Goal: Information Seeking & Learning: Find specific fact

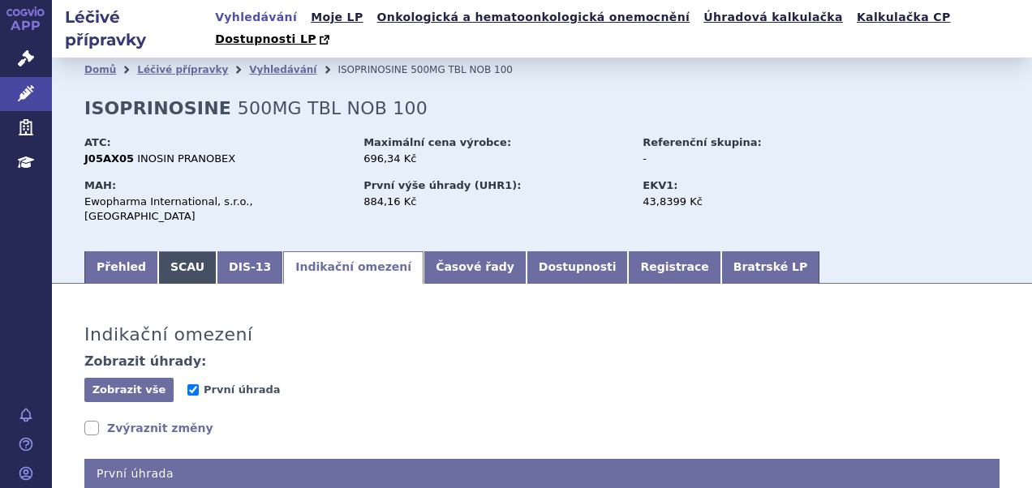
click at [173, 251] on link "SCAU" at bounding box center [187, 267] width 58 height 32
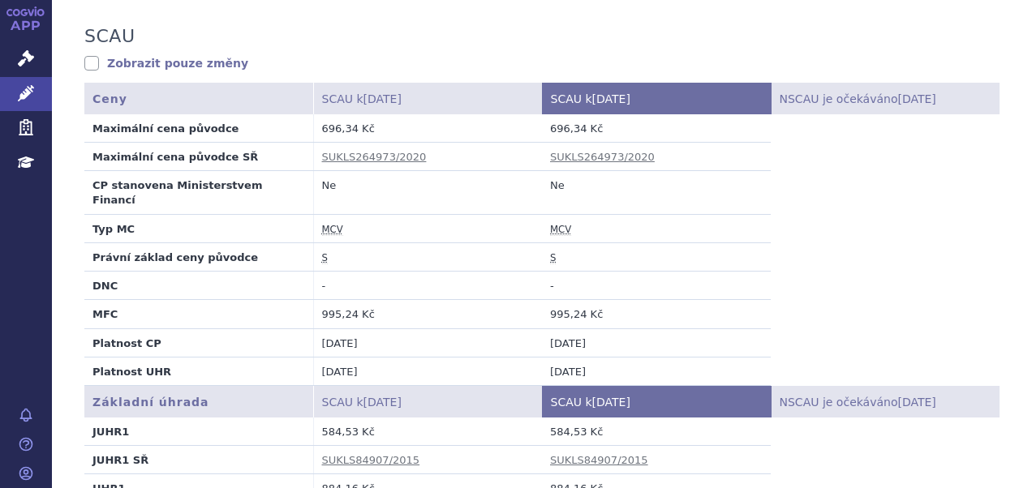
scroll to position [324, 0]
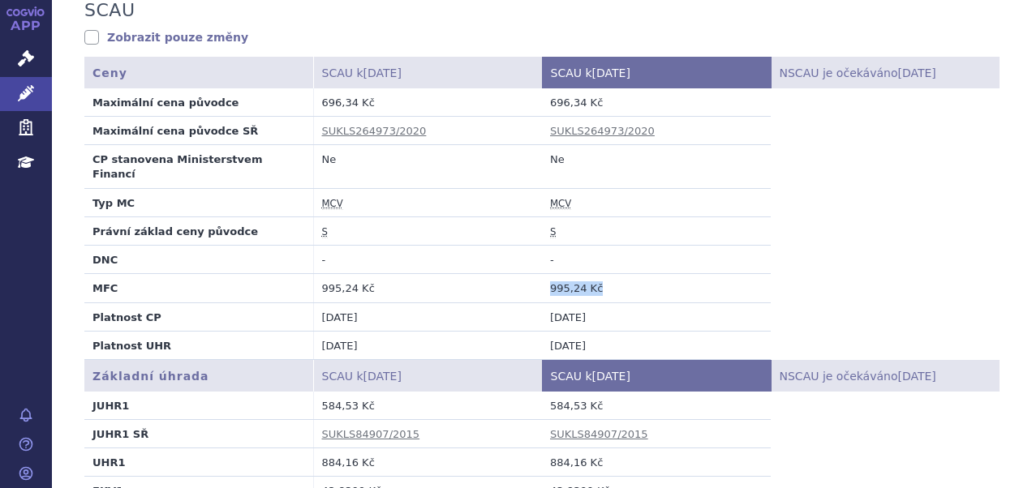
drag, startPoint x: 612, startPoint y: 242, endPoint x: 524, endPoint y: 238, distance: 88.5
click at [524, 274] on tr "MFC 995,24 Kč 995,24 Kč" at bounding box center [541, 288] width 915 height 28
copy tr "995,24 Kč 995,24 Kč"
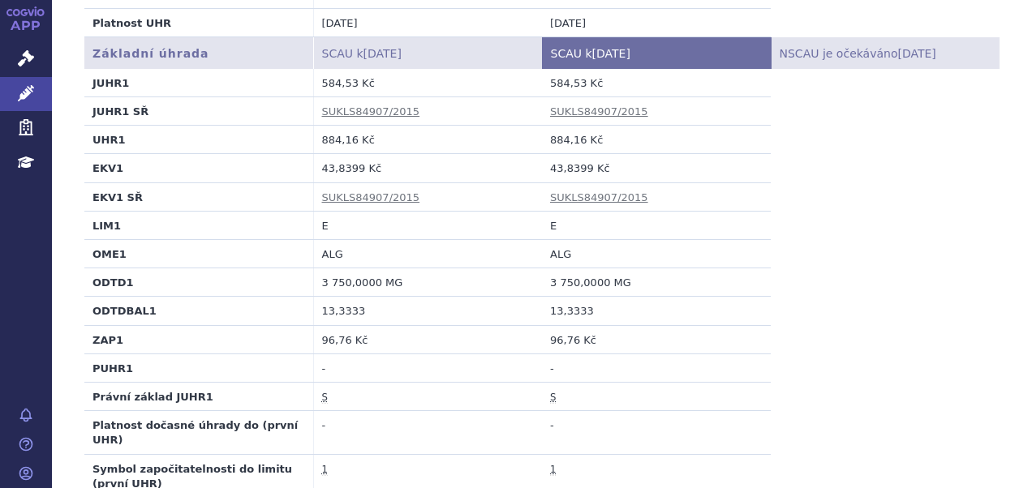
scroll to position [550, 0]
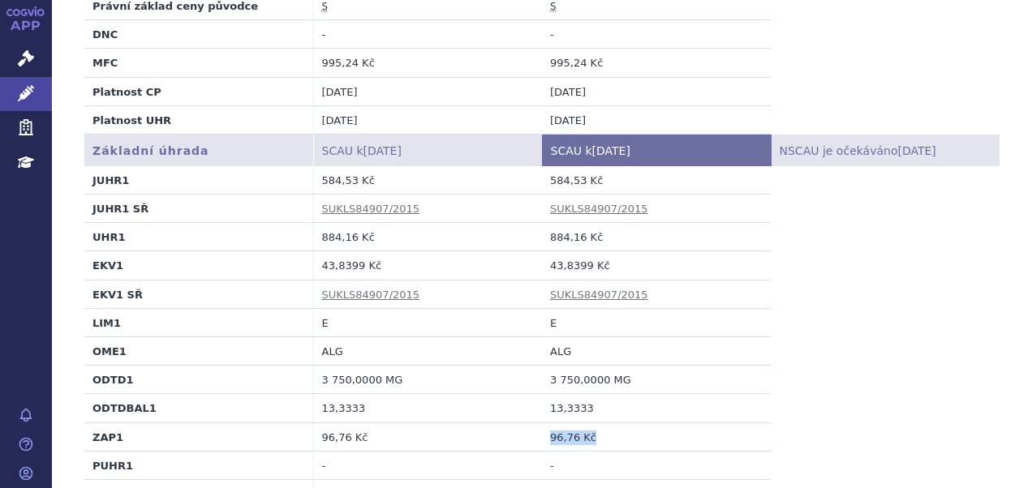
drag, startPoint x: 589, startPoint y: 376, endPoint x: 484, endPoint y: 383, distance: 104.8
click at [484, 423] on tr "ZAP1 96,76 Kč 96,76 Kč" at bounding box center [541, 437] width 915 height 28
copy tr "96,76 Kč 96,76 Kč"
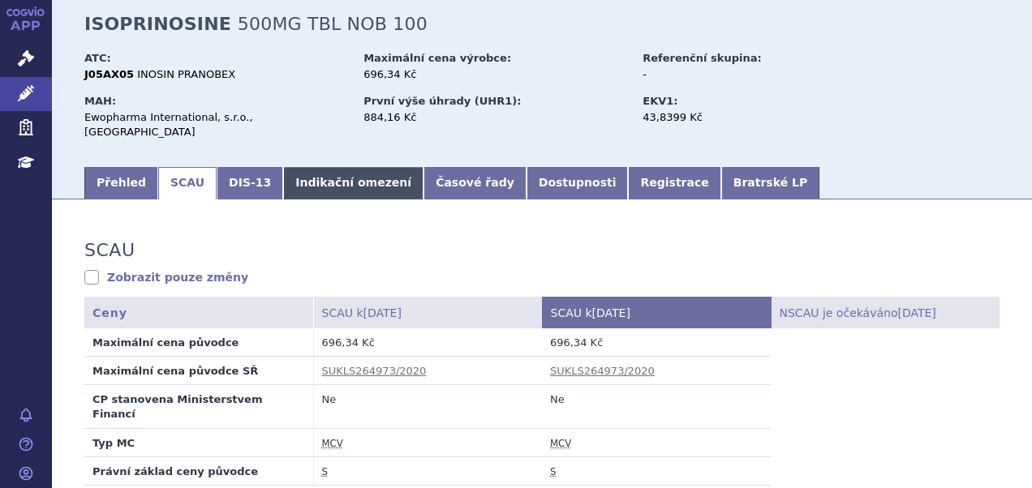
scroll to position [81, 0]
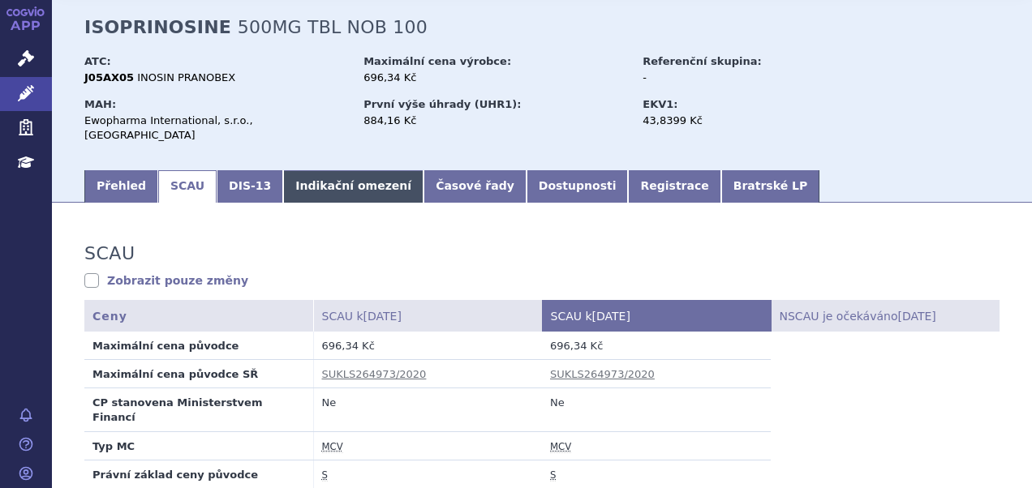
click at [321, 170] on link "Indikační omezení" at bounding box center [353, 186] width 140 height 32
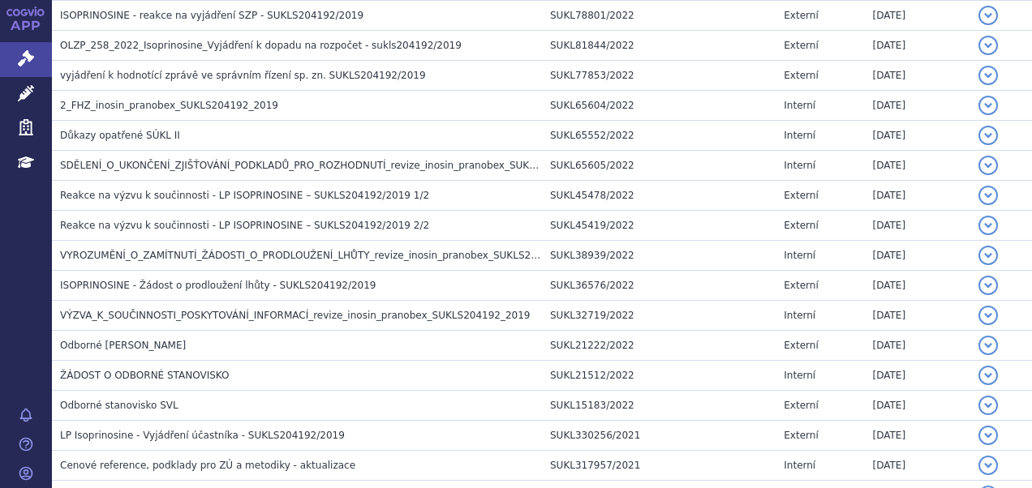
scroll to position [1135, 0]
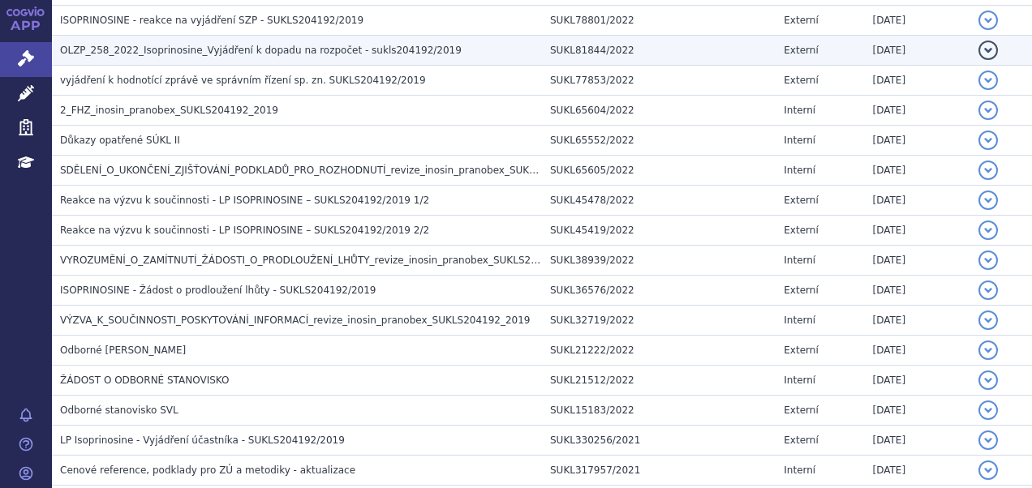
click at [211, 45] on span "OLZP_258_2022_Isoprinosine_Vyjádření k dopadu na rozpočet - sukls204192/2019" at bounding box center [260, 50] width 401 height 11
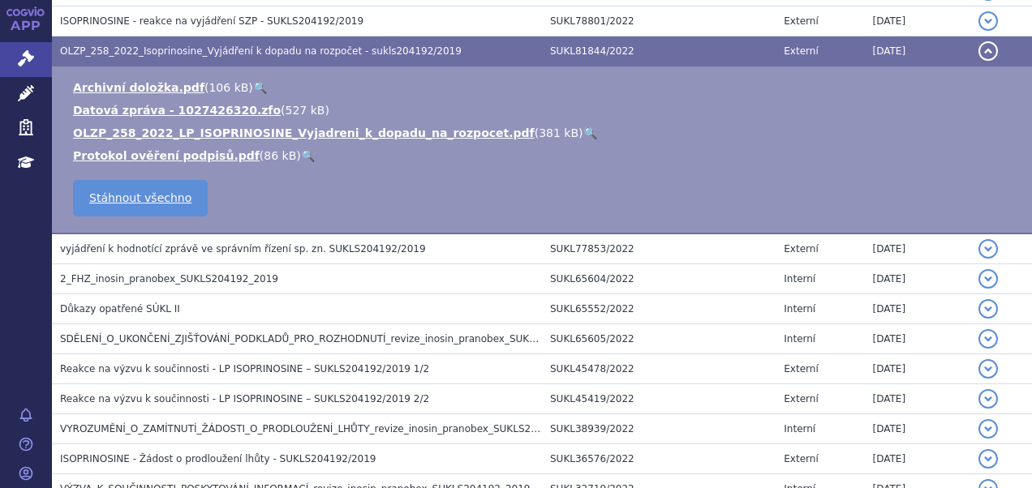
click at [583, 127] on link "🔍" at bounding box center [590, 133] width 14 height 13
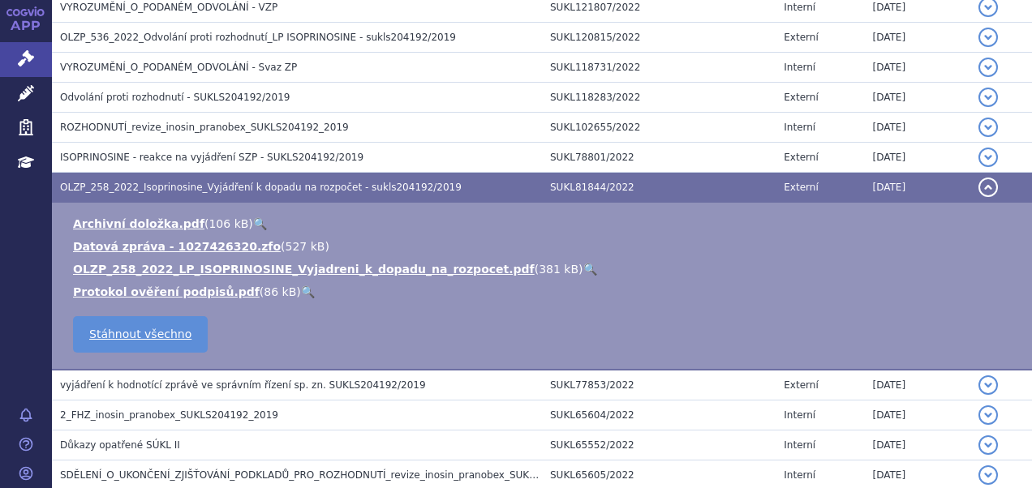
scroll to position [850, 0]
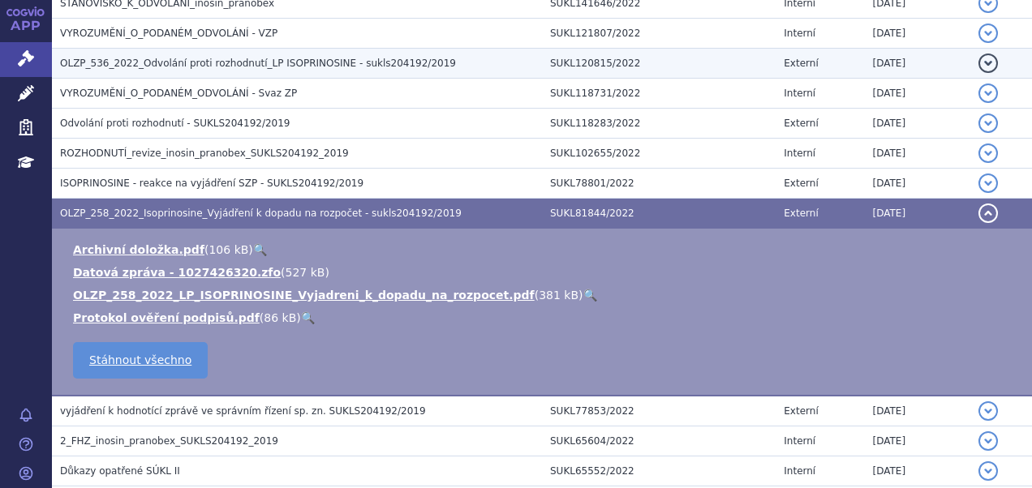
click at [180, 63] on span "OLZP_536_2022_Odvolání proti rozhodnutí_LP ISOPRINOSINE - sukls204192/2019" at bounding box center [258, 63] width 396 height 11
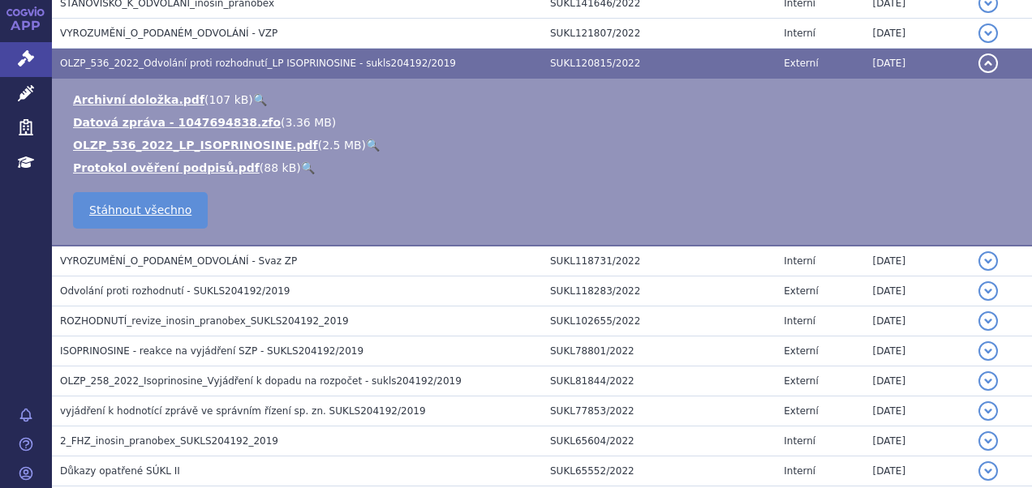
click at [366, 139] on link "🔍" at bounding box center [373, 145] width 14 height 13
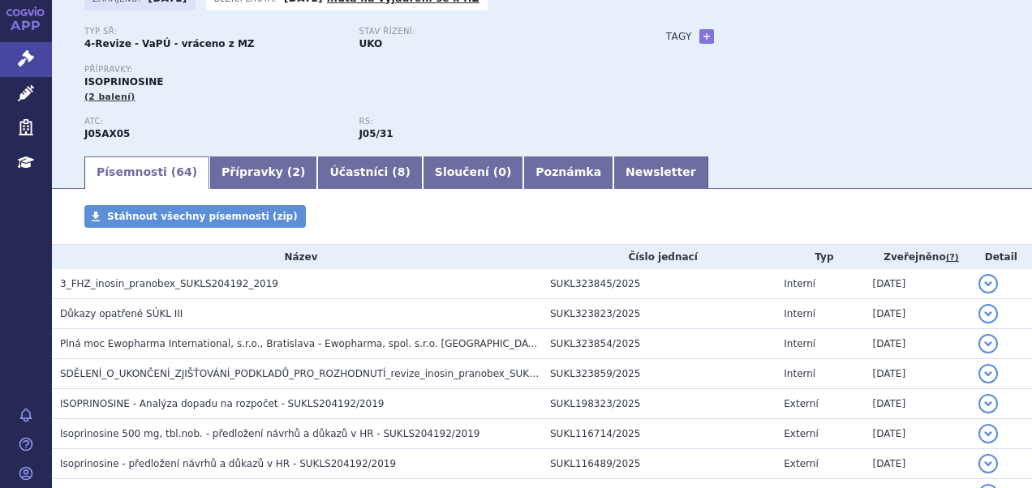
scroll to position [0, 0]
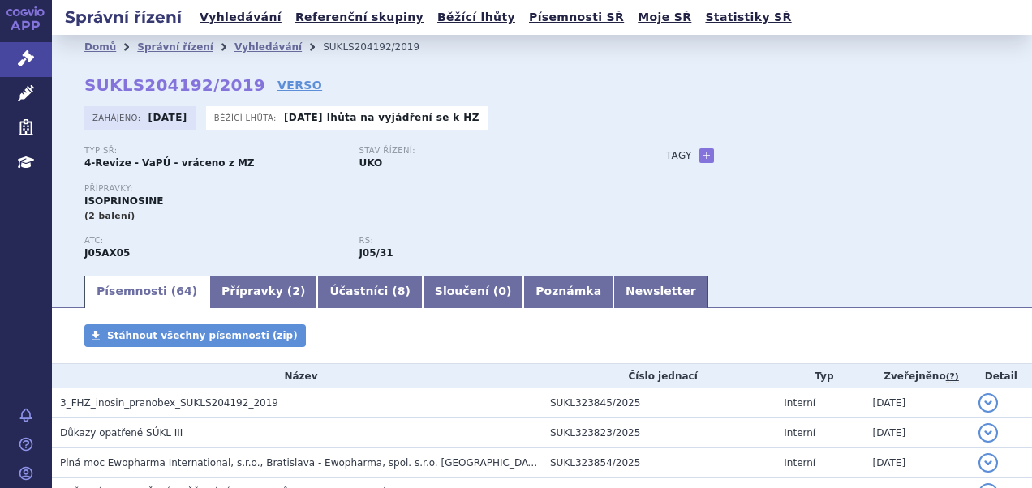
drag, startPoint x: 413, startPoint y: 123, endPoint x: 440, endPoint y: 144, distance: 34.7
click at [413, 123] on link "lhůta na vyjádření se k HZ" at bounding box center [403, 117] width 152 height 11
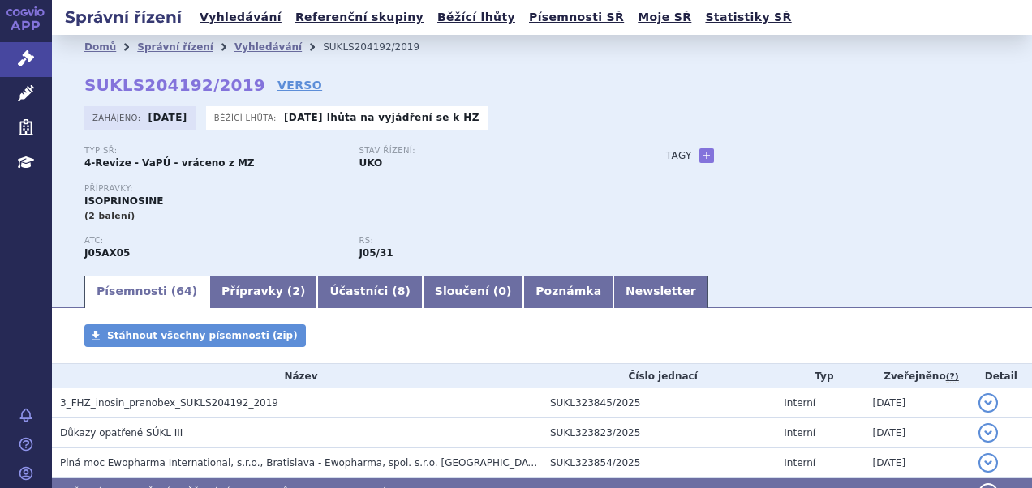
click at [500, 138] on div "Zahájeno: 15.08.2019 Běžící lhůta: 28.08.2025 - lhůta na vyjádření se k HZ" at bounding box center [541, 122] width 915 height 32
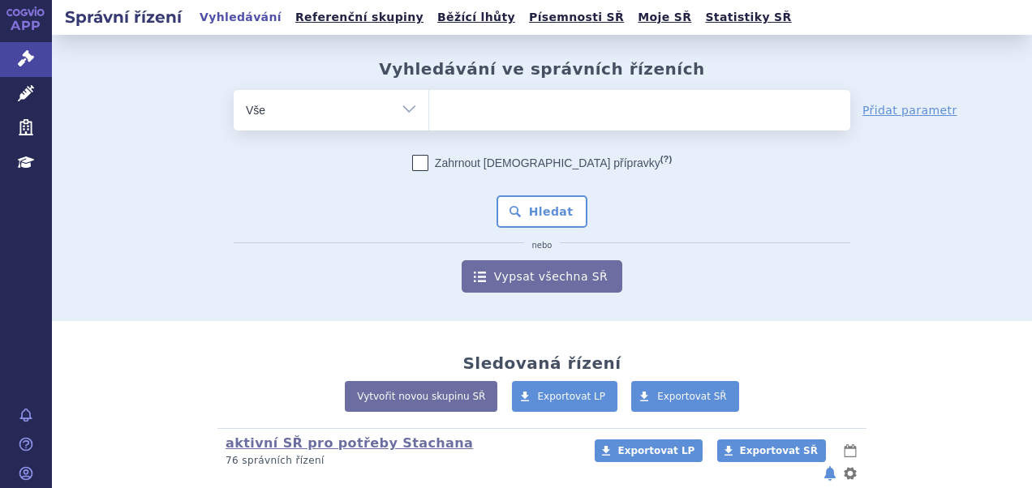
click at [468, 106] on ul at bounding box center [639, 107] width 421 height 34
click at [429, 106] on select at bounding box center [428, 109] width 1 height 41
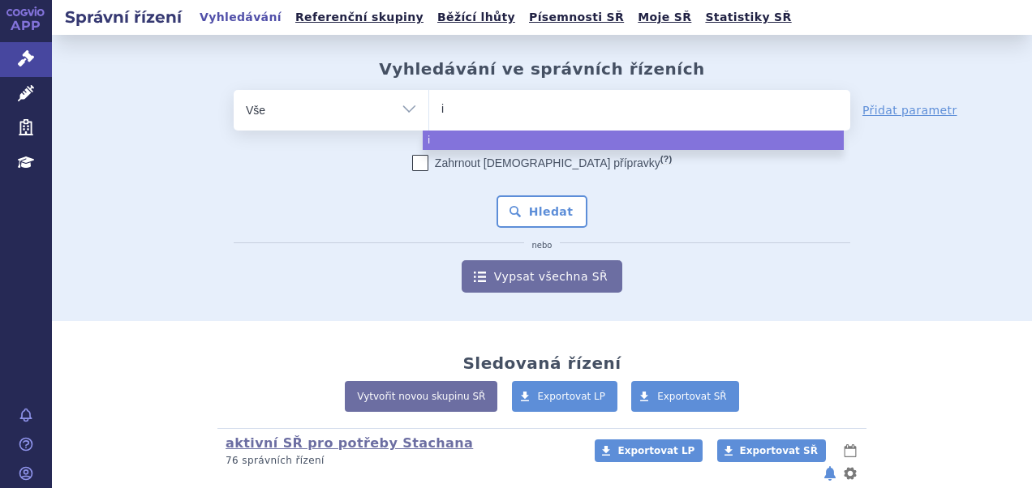
type input "is"
type input "iso"
type input "isop"
type input "isopr"
type input "isopri"
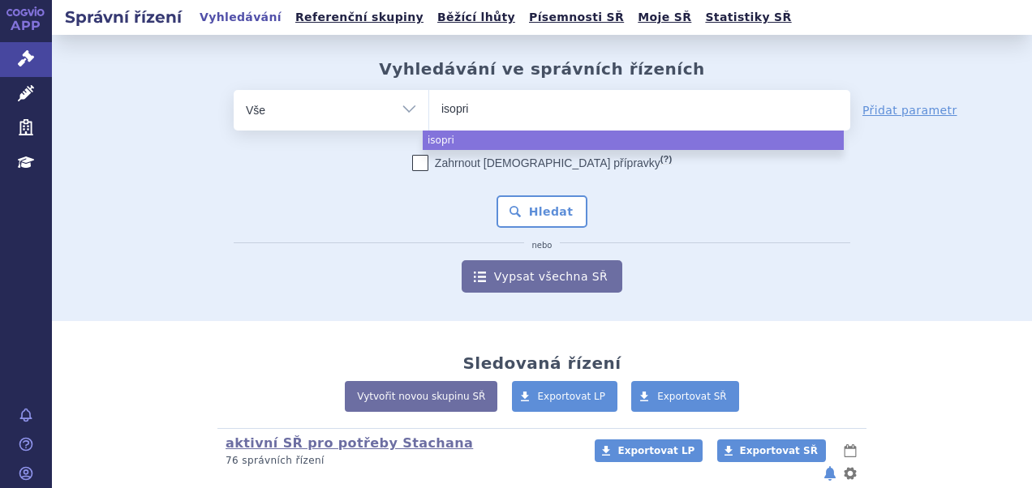
type input "isoprin"
type input "isoprino"
type input "isoprinos"
type input "isoprinosi"
type input "isoprinosin"
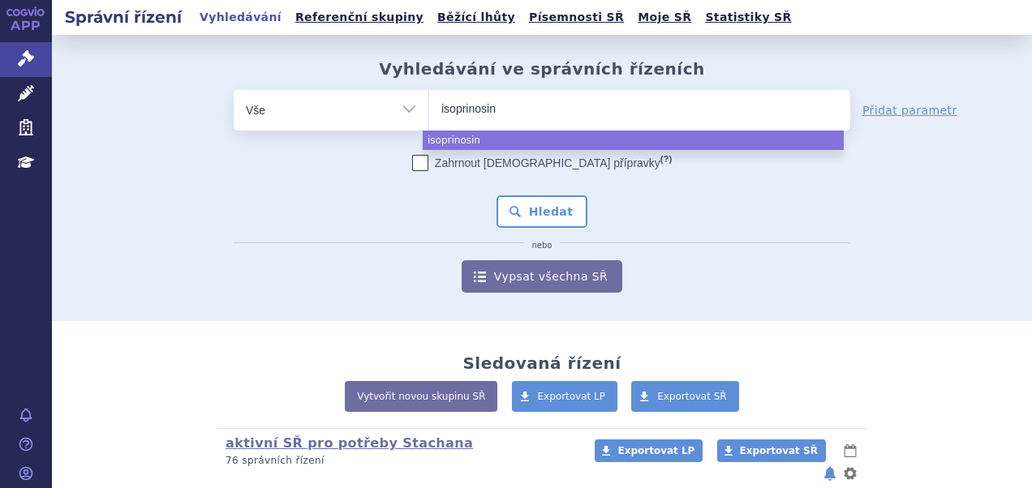
type input "isoprinosine"
select select "isoprinosine"
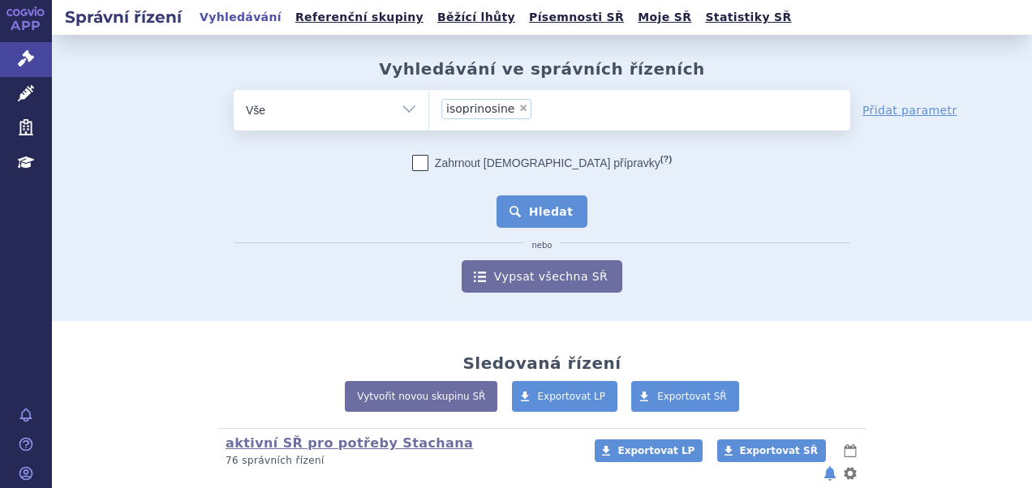
click at [552, 227] on button "Hledat" at bounding box center [542, 211] width 92 height 32
